Goal: Check status: Check status

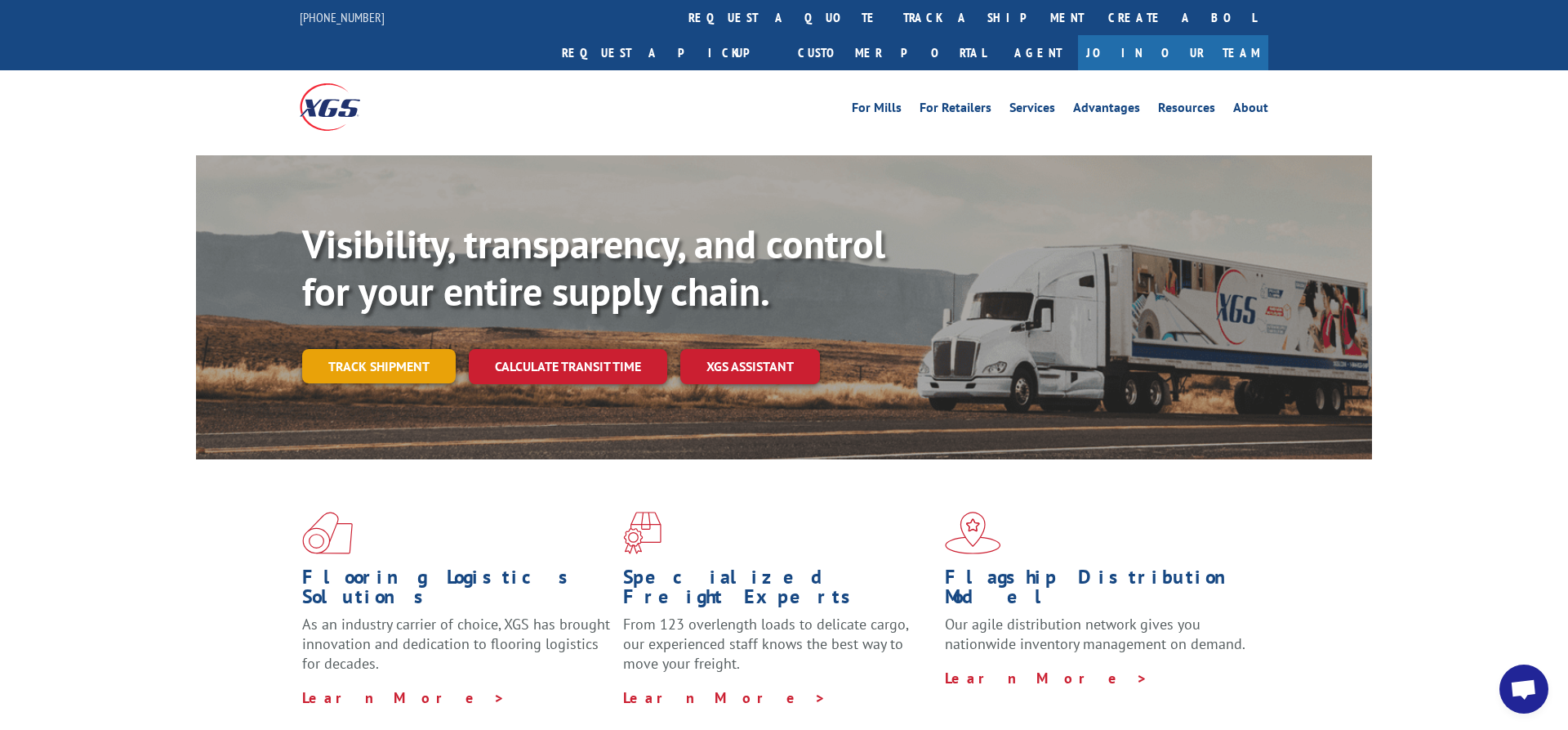
click at [373, 349] on link "Track shipment" at bounding box center [379, 365] width 153 height 35
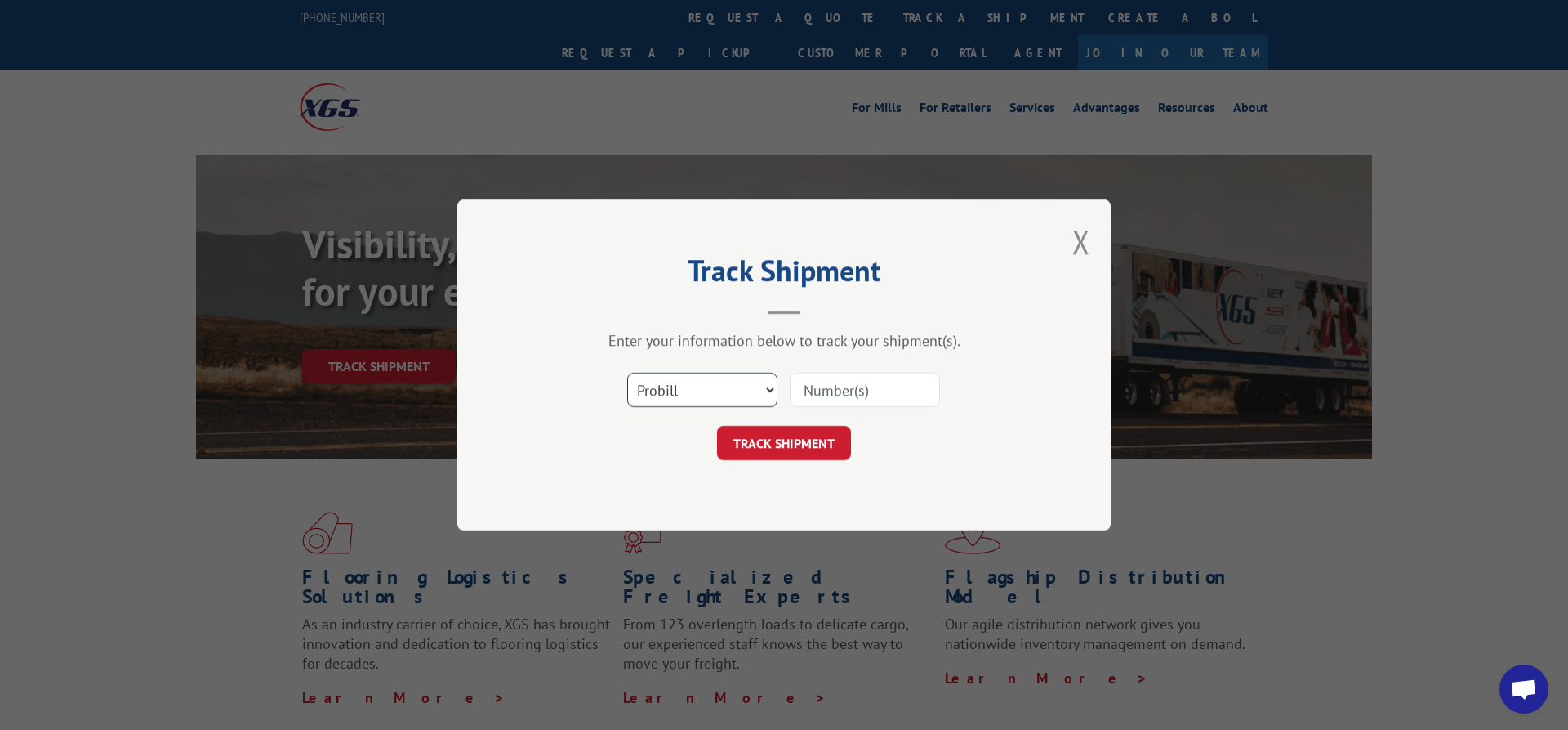
click at [627, 373] on select "Select category... Probill BOL PO" at bounding box center [702, 389] width 150 height 35
select select "bol"
click option "BOL" at bounding box center [0, 0] width 0 height 0
click at [838, 392] on input at bounding box center [865, 389] width 150 height 35
type input "6200038037"
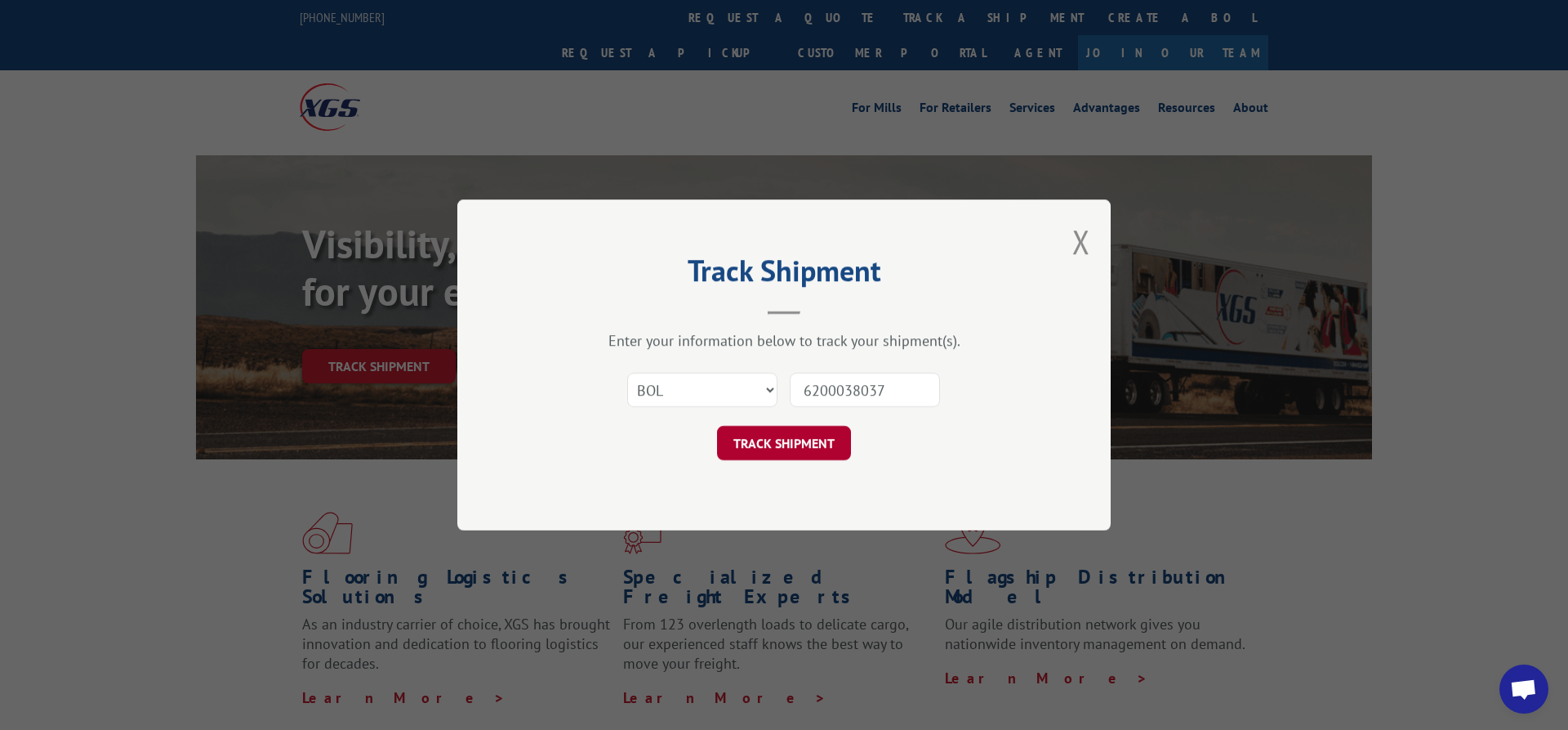
click at [799, 440] on button "TRACK SHIPMENT" at bounding box center [784, 443] width 134 height 35
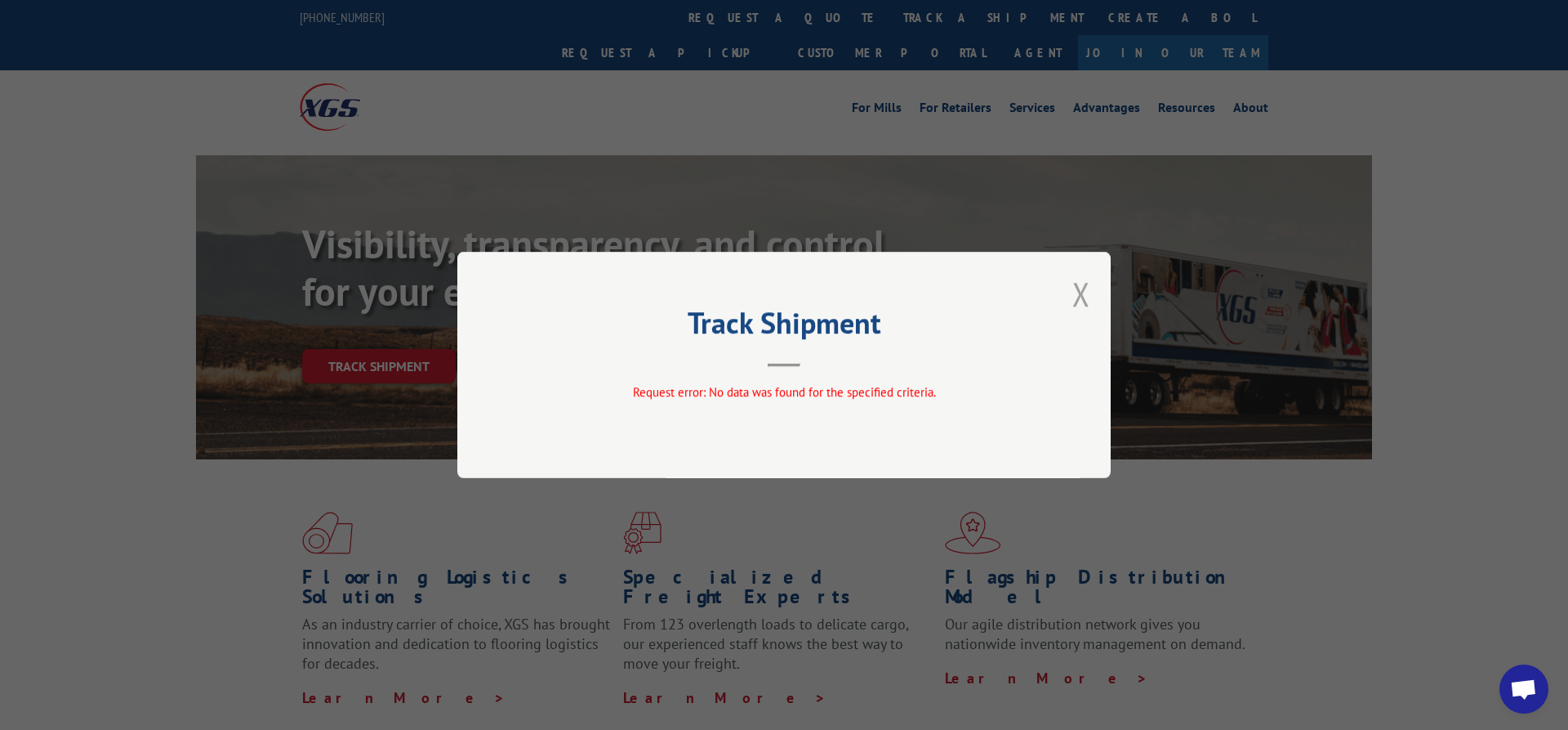
click at [1081, 291] on button "Close modal" at bounding box center [1081, 294] width 18 height 43
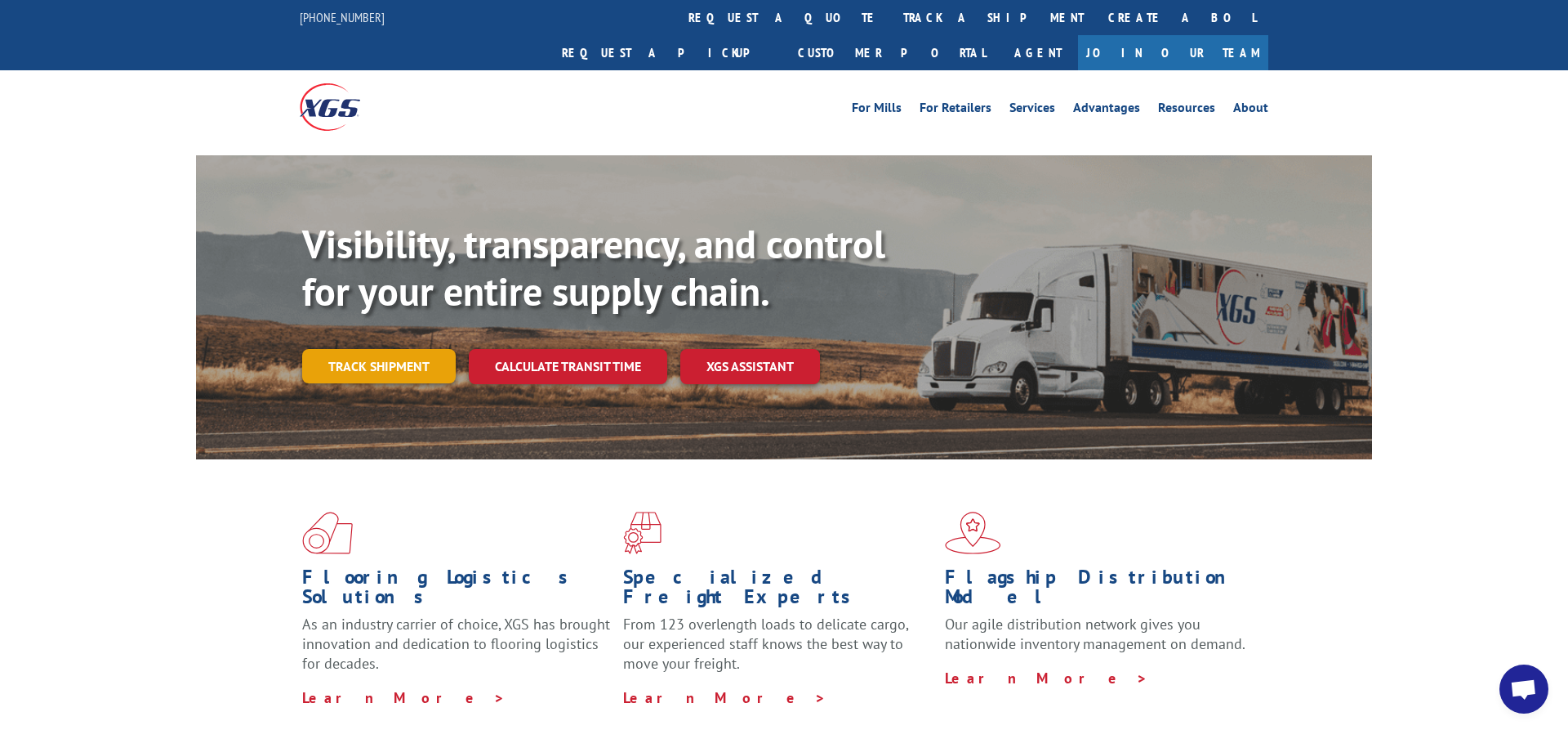
click at [352, 349] on link "Track shipment" at bounding box center [379, 365] width 153 height 35
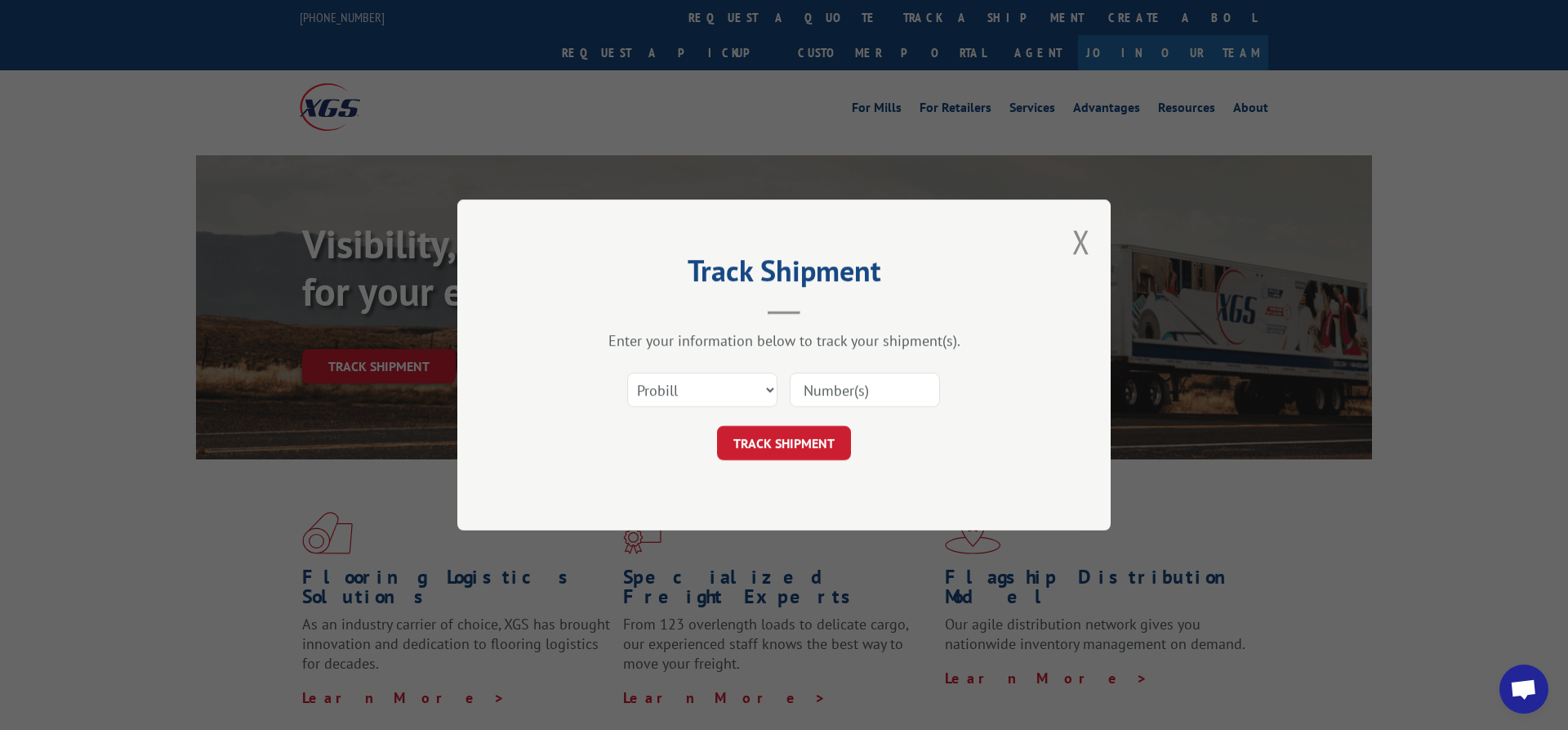
click at [840, 388] on input at bounding box center [865, 389] width 150 height 35
type input "15987699"
click at [781, 443] on button "TRACK SHIPMENT" at bounding box center [784, 443] width 134 height 35
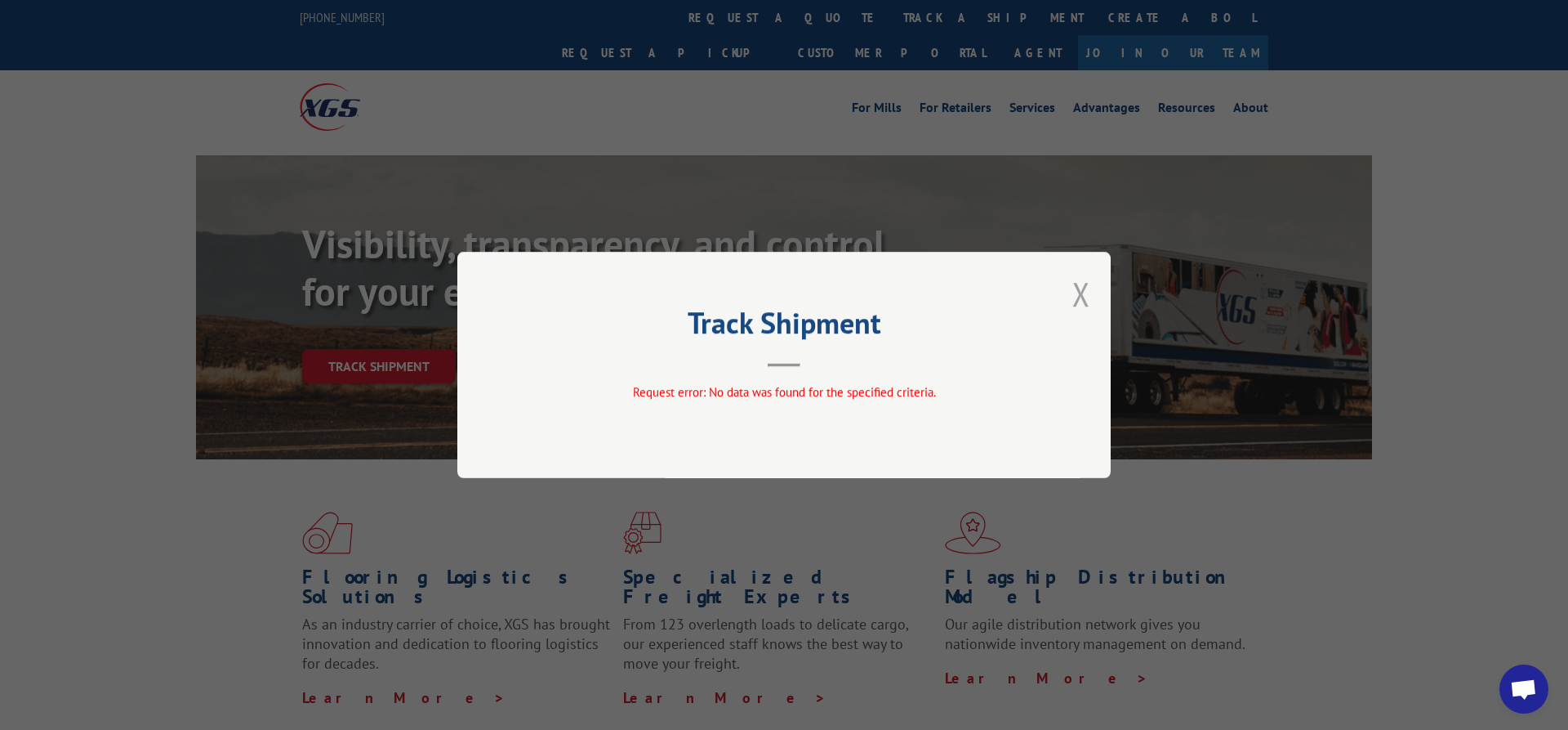
click at [1079, 293] on button "Close modal" at bounding box center [1081, 294] width 18 height 43
